Goal: Find specific page/section: Find specific page/section

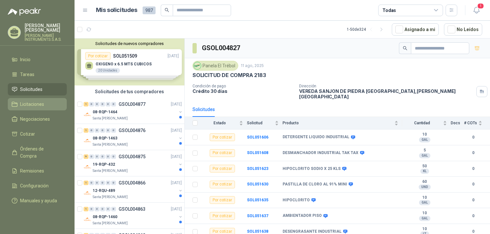
click at [41, 102] on span "Licitaciones" at bounding box center [32, 104] width 24 height 7
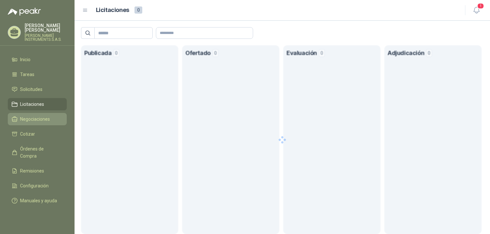
click at [36, 117] on span "Negociaciones" at bounding box center [35, 119] width 30 height 7
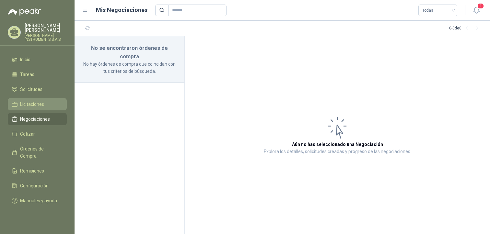
click at [39, 108] on link "Licitaciones" at bounding box center [37, 104] width 59 height 12
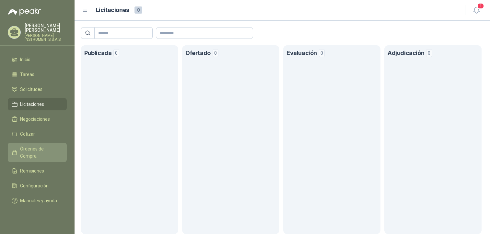
click at [31, 144] on link "Órdenes de Compra" at bounding box center [37, 152] width 59 height 19
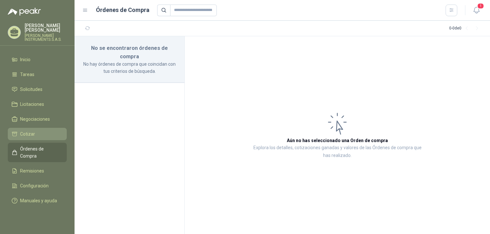
click at [31, 137] on span "Cotizar" at bounding box center [27, 134] width 15 height 7
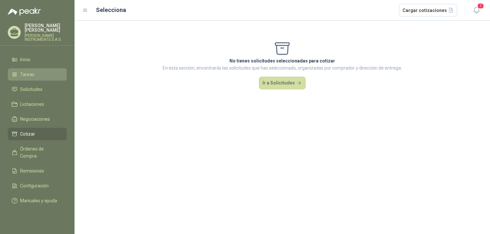
click at [48, 80] on link "Tareas" at bounding box center [37, 74] width 59 height 12
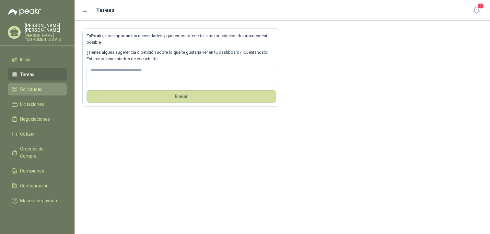
click at [38, 85] on link "Solicitudes" at bounding box center [37, 89] width 59 height 12
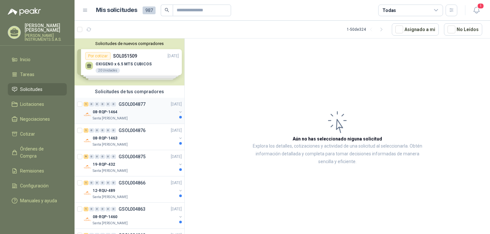
click at [133, 108] on div "1 0 0 0 0 0 GSOL004877 [DATE]" at bounding box center [133, 104] width 99 height 8
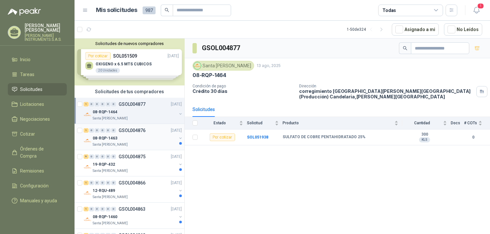
drag, startPoint x: 128, startPoint y: 130, endPoint x: 128, endPoint y: 137, distance: 7.5
click at [128, 131] on p "GSOL004876" at bounding box center [132, 130] width 27 height 5
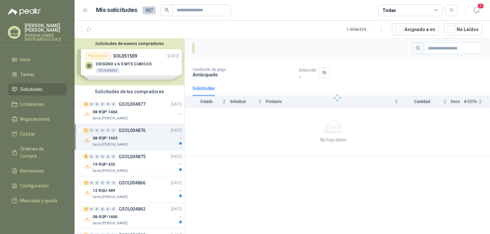
click at [132, 140] on div "08-RQP-1463" at bounding box center [135, 138] width 84 height 8
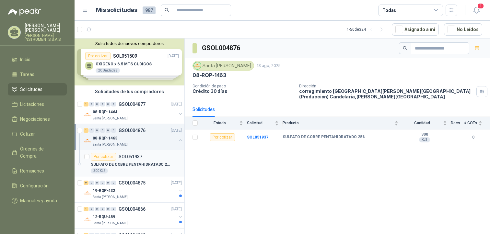
click at [133, 153] on div "Por cotizar SOL051937" at bounding box center [116, 157] width 51 height 8
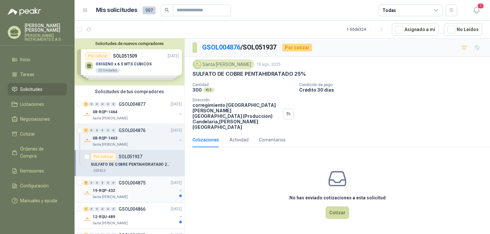
click at [124, 190] on div "19-RQP-432" at bounding box center [135, 191] width 84 height 8
